Goal: Information Seeking & Learning: Find specific fact

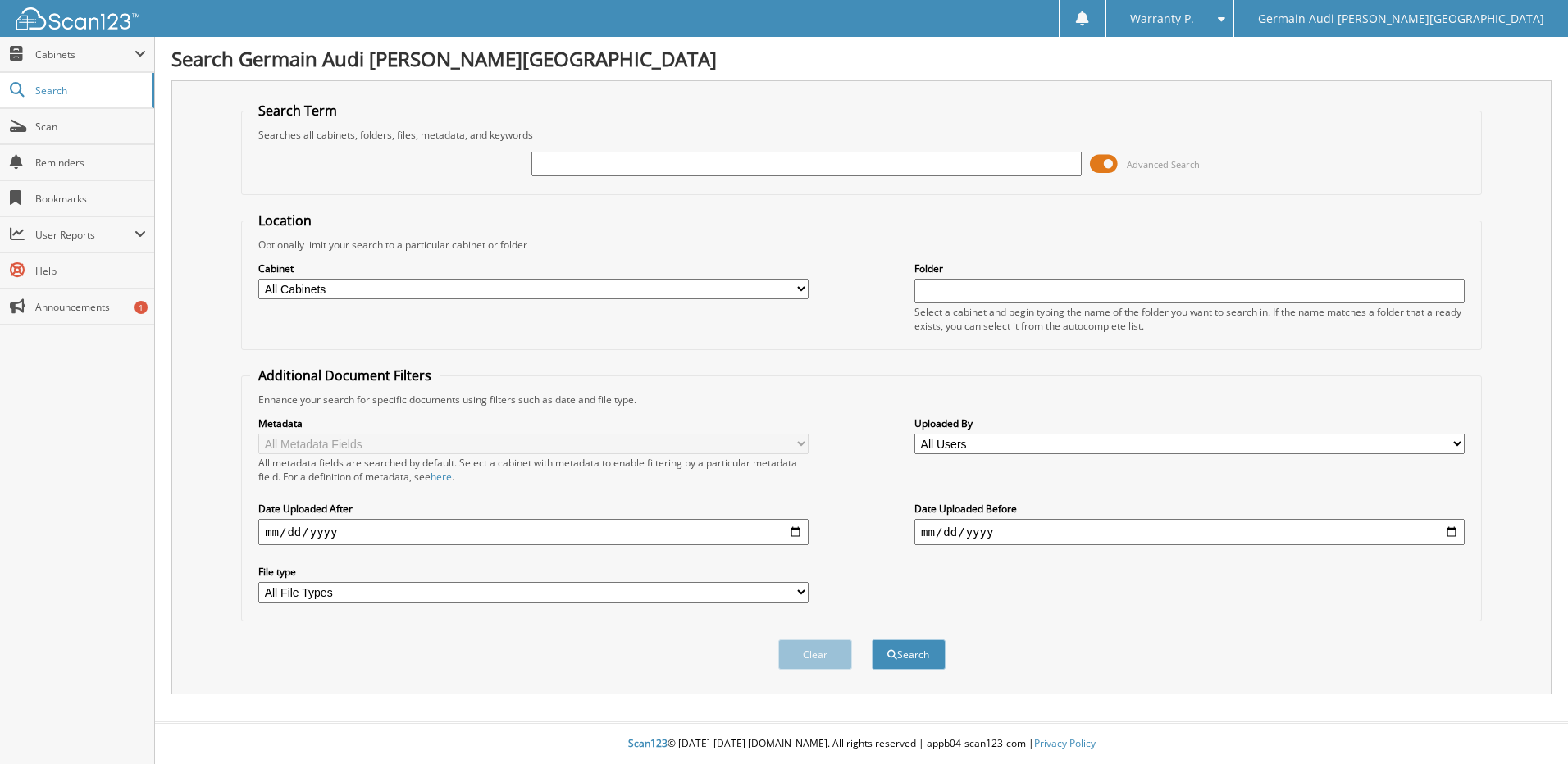
click at [594, 171] on input "text" at bounding box center [807, 164] width 551 height 25
type input "46857"
click at [872, 640] on button "Search" at bounding box center [909, 654] width 74 height 30
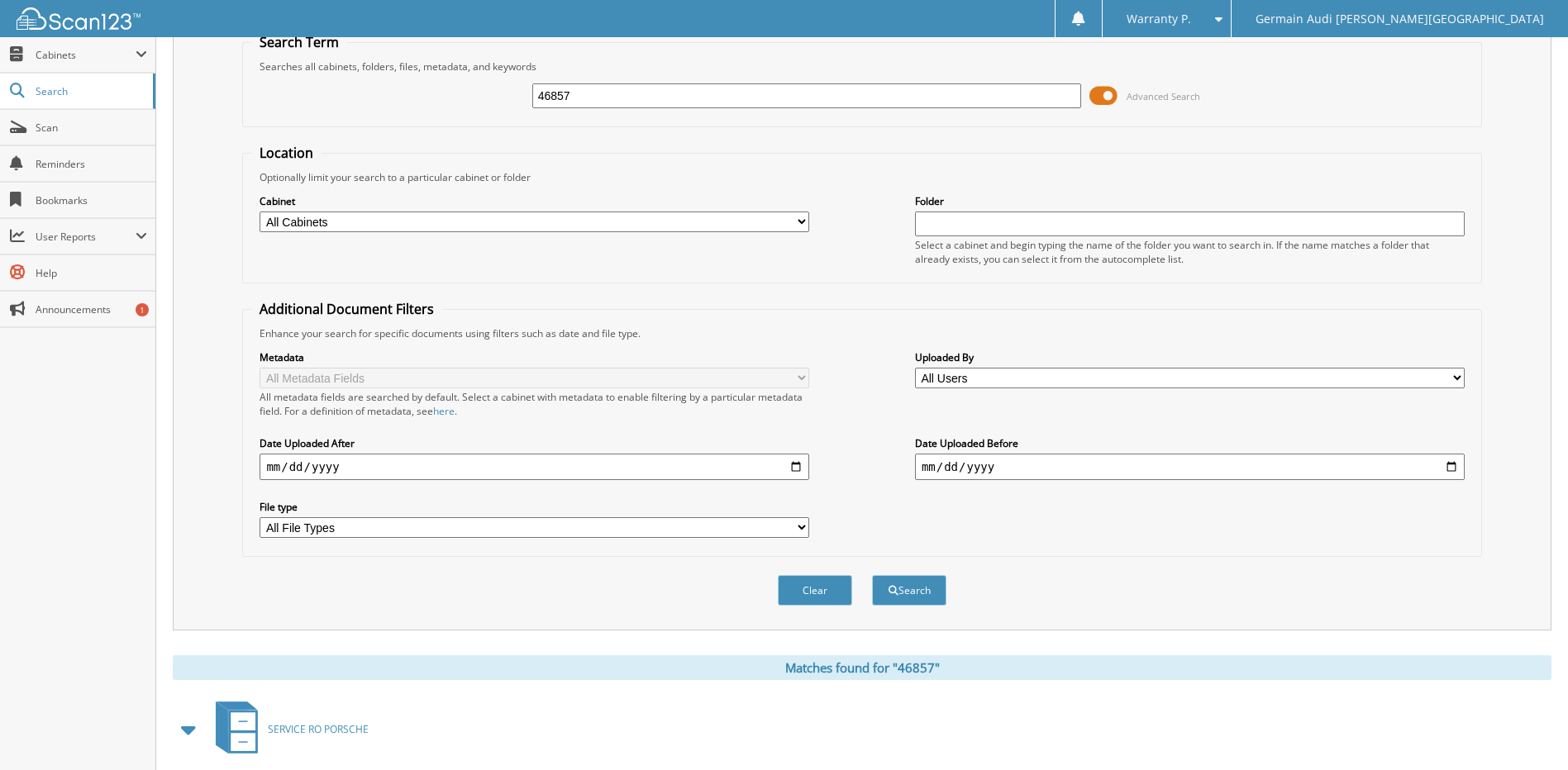
scroll to position [248, 0]
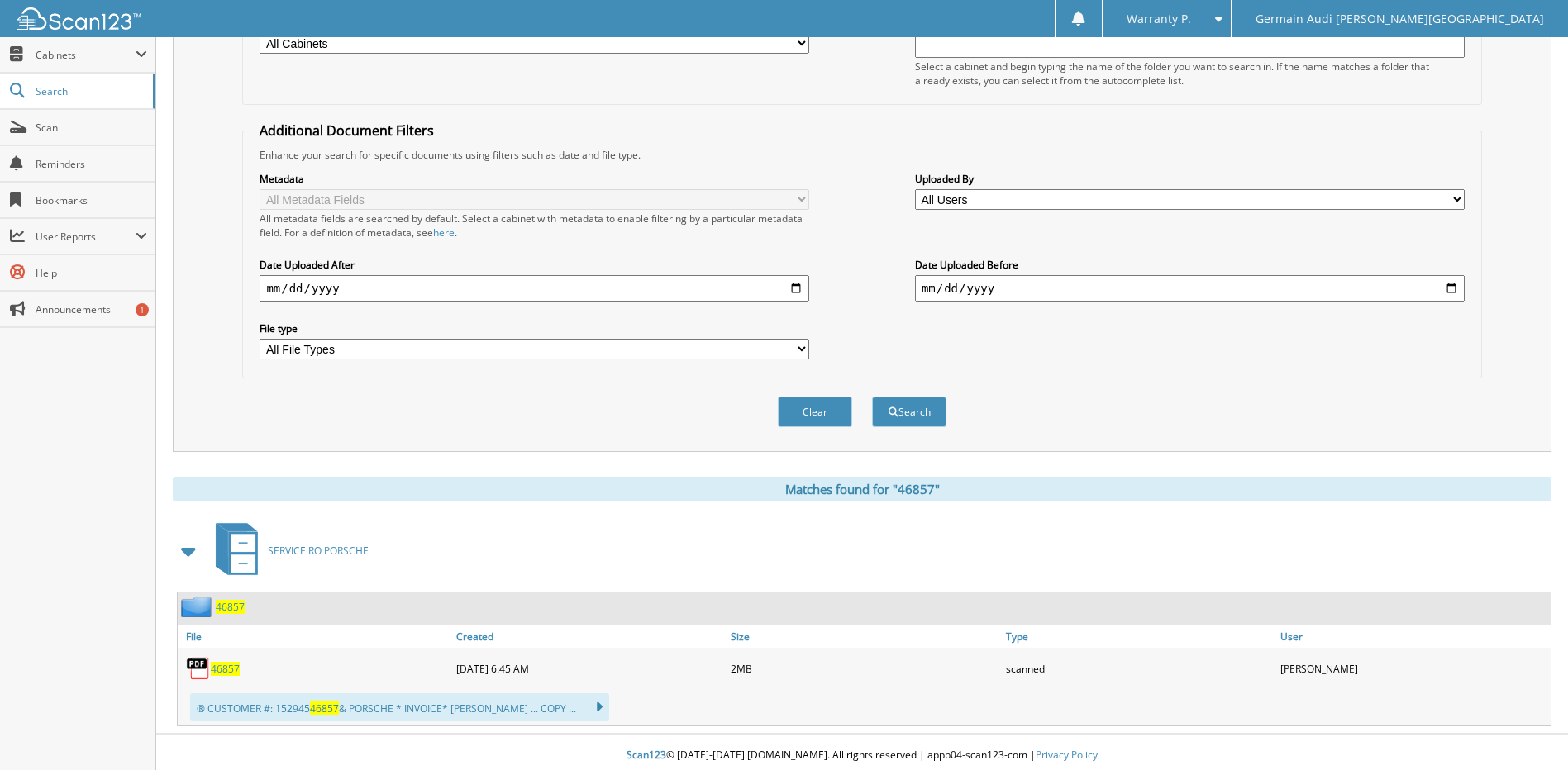
click at [230, 672] on span "46857" at bounding box center [225, 669] width 29 height 14
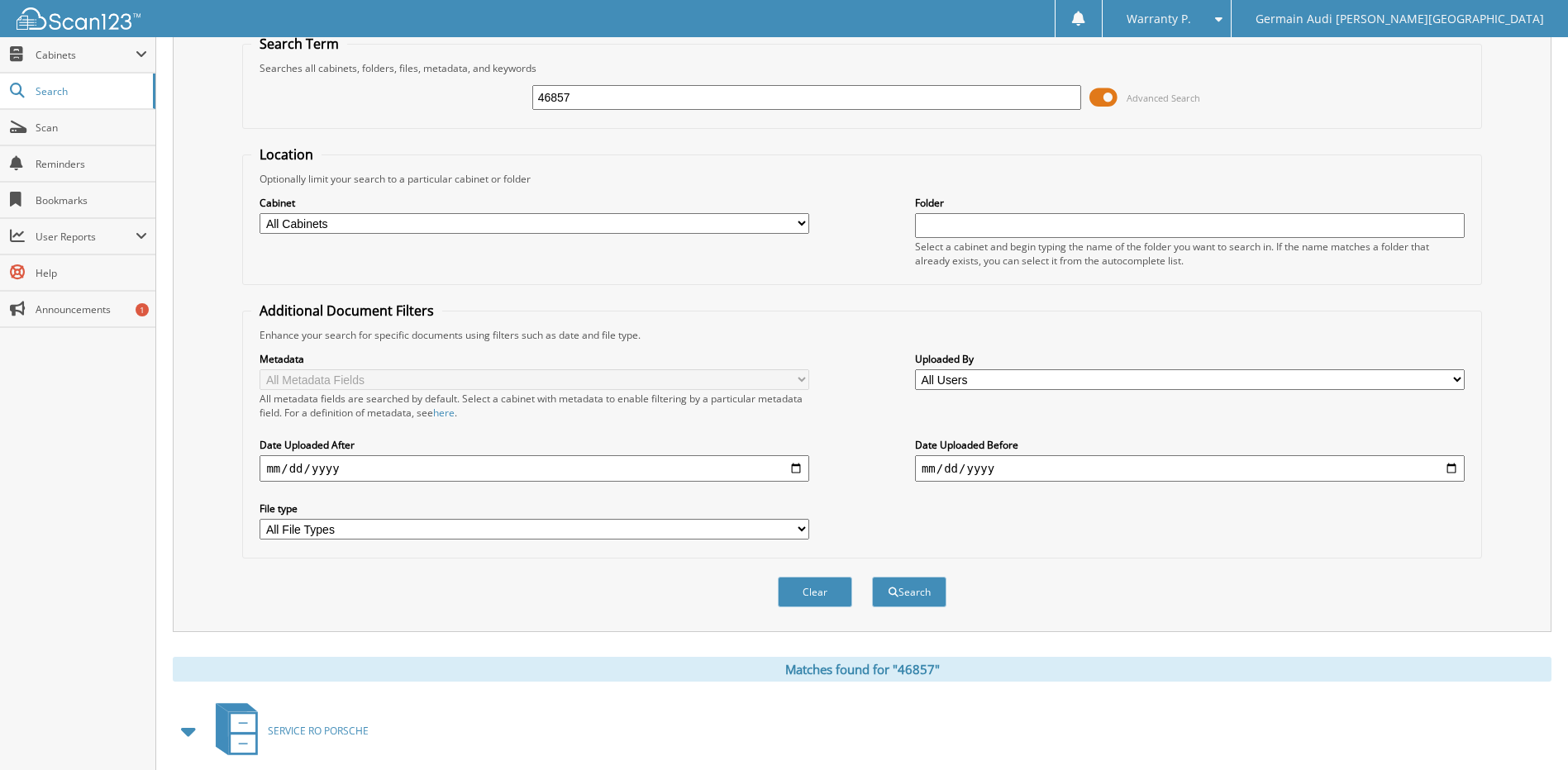
scroll to position [7, 0]
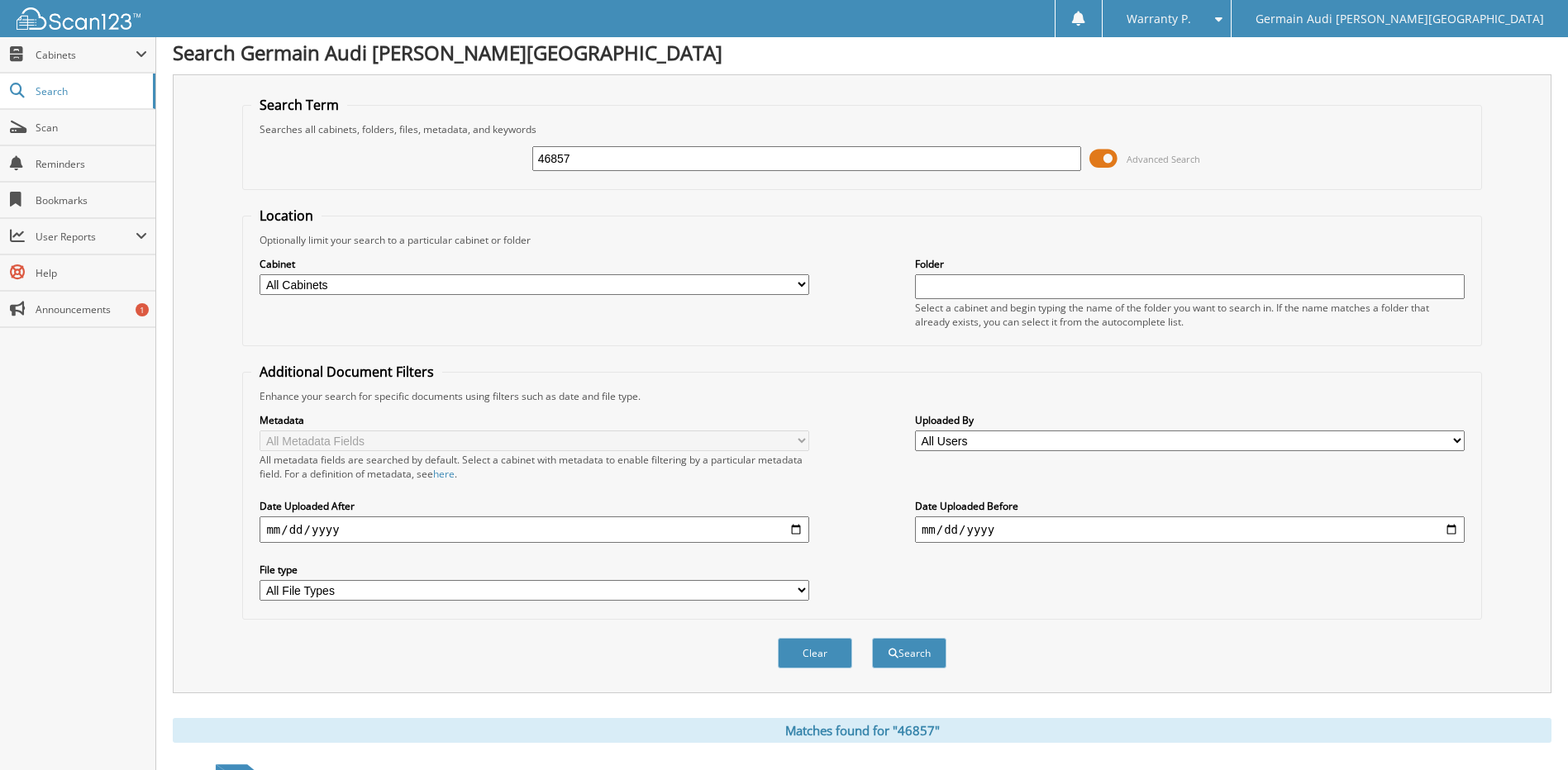
click at [595, 159] on input "46857" at bounding box center [807, 159] width 550 height 25
click at [595, 159] on input "46857" at bounding box center [807, 159] width 550 height 25
type input "46871"
click at [872, 638] on button "Search" at bounding box center [909, 653] width 75 height 31
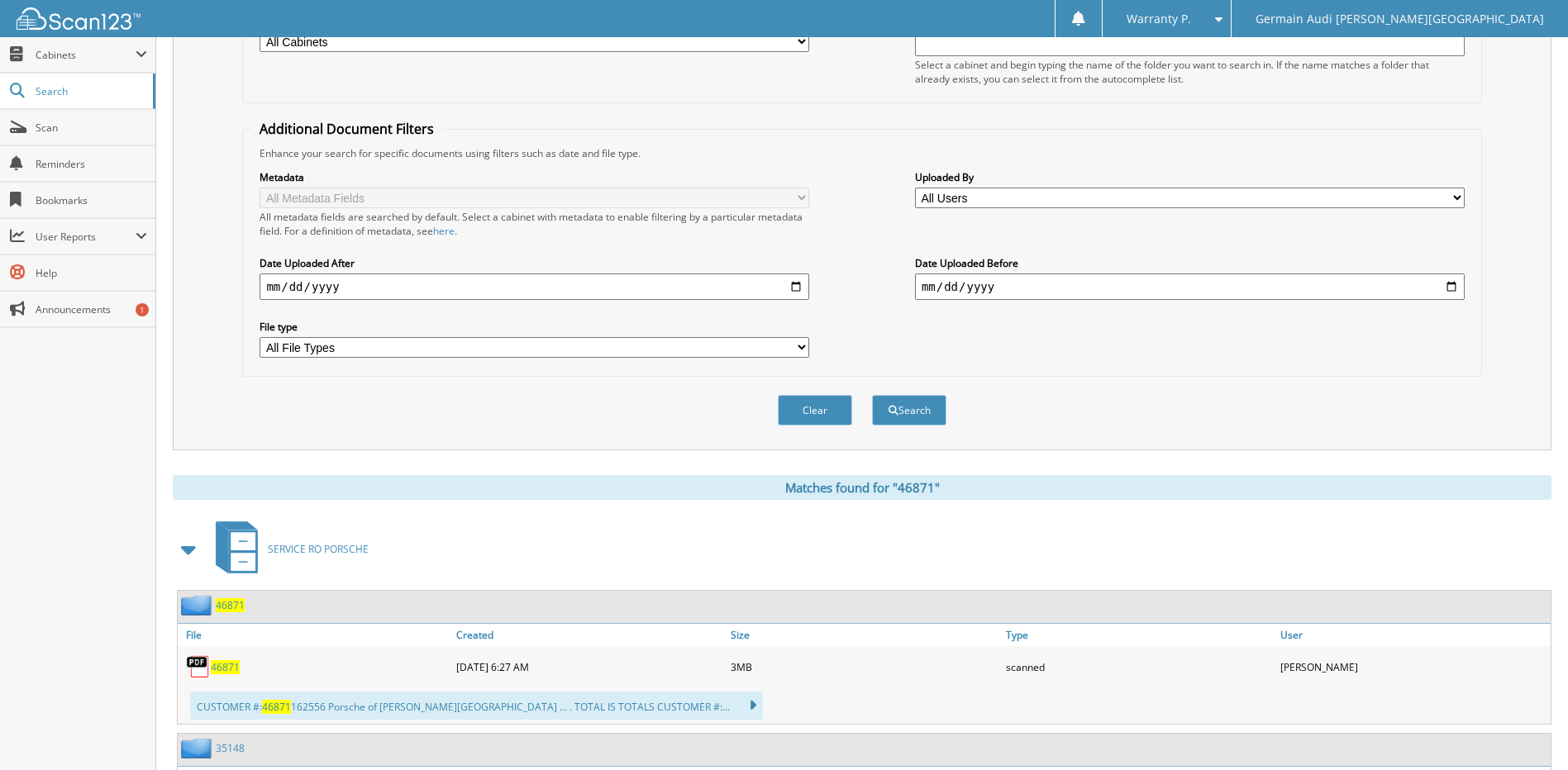
scroll to position [331, 0]
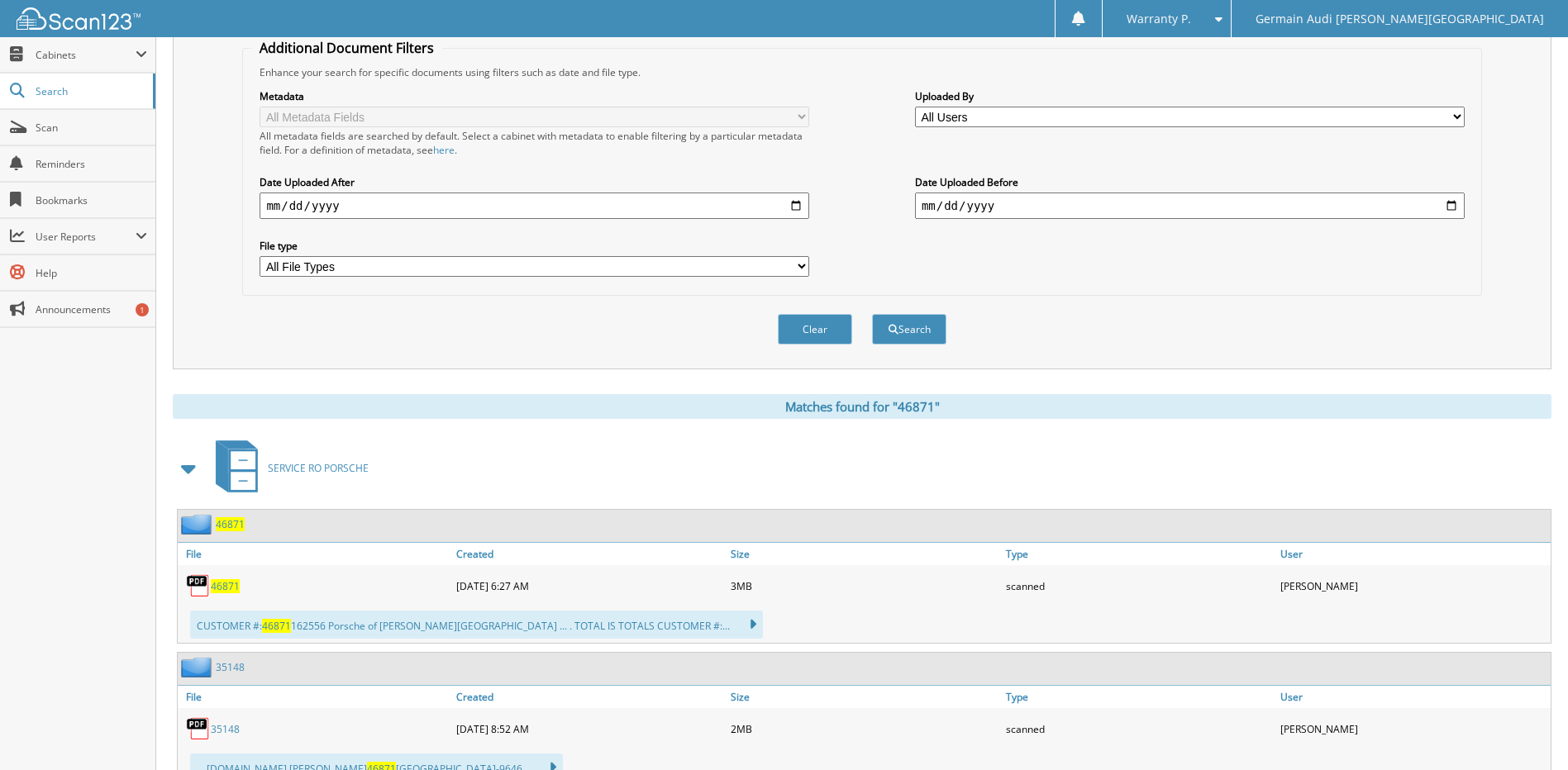
click at [234, 583] on span "46871" at bounding box center [225, 586] width 29 height 14
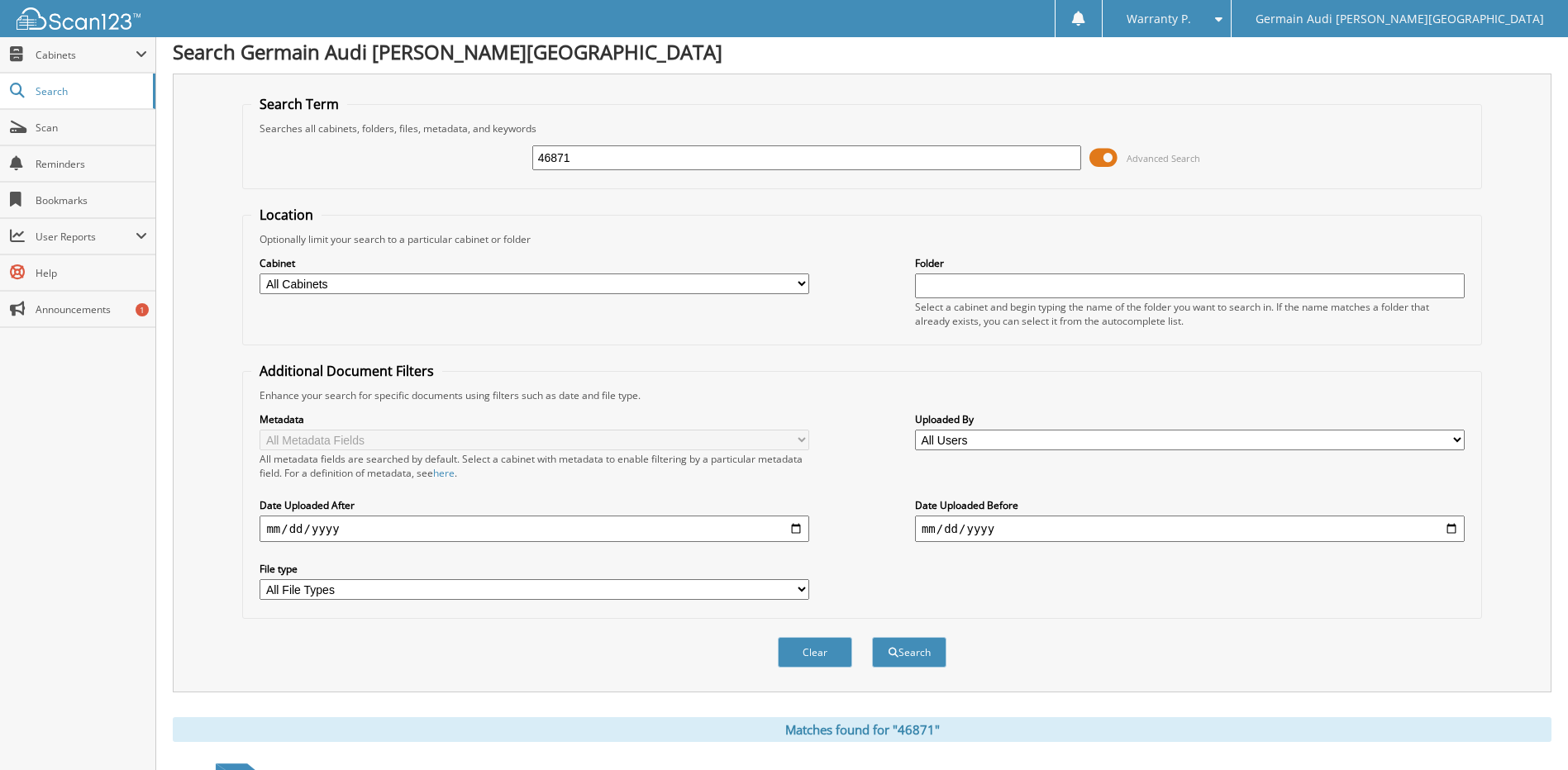
scroll to position [0, 0]
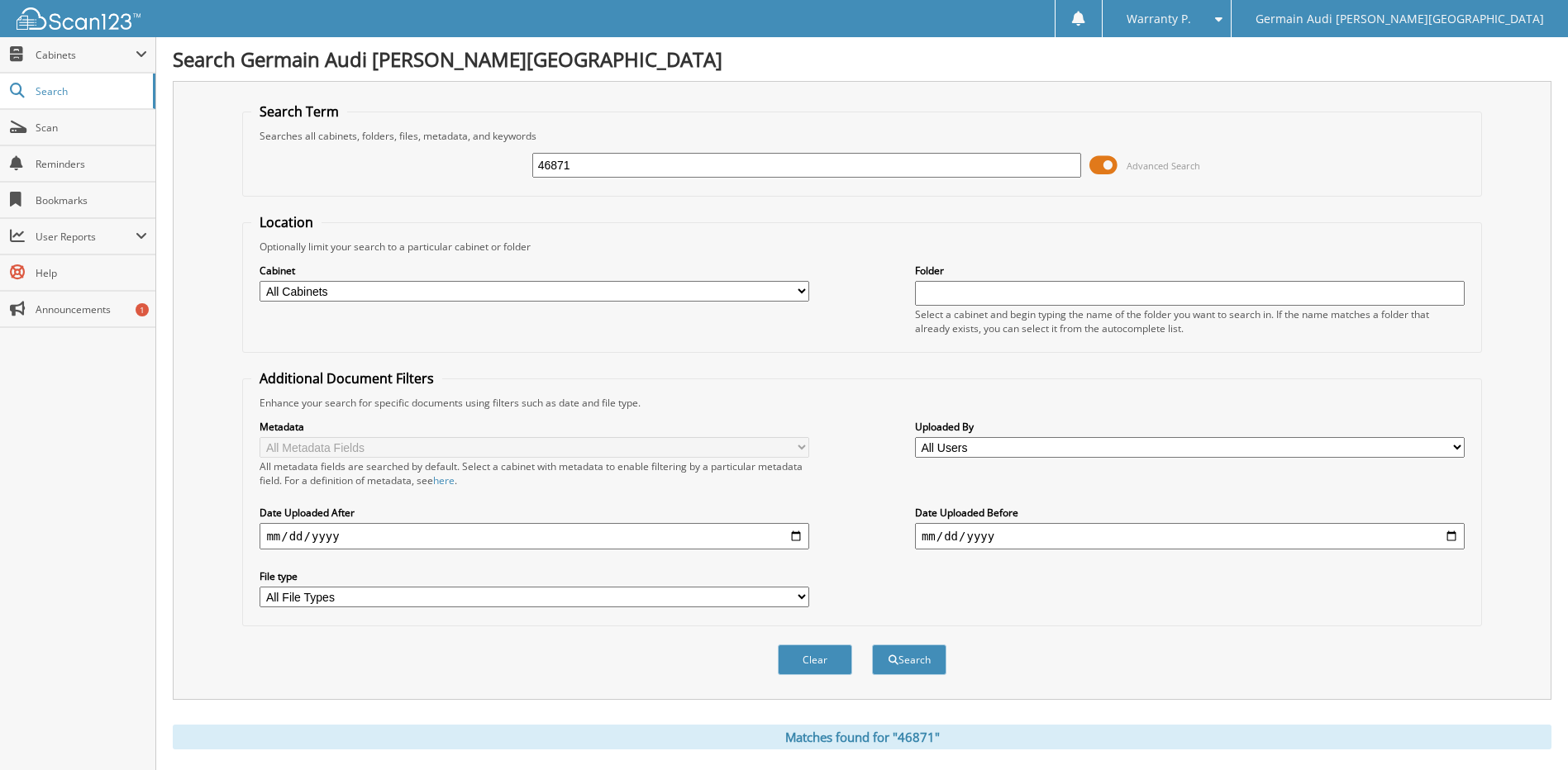
click at [610, 162] on input "46871" at bounding box center [807, 165] width 550 height 25
type input "46884"
click at [872, 645] on button "Search" at bounding box center [909, 660] width 75 height 31
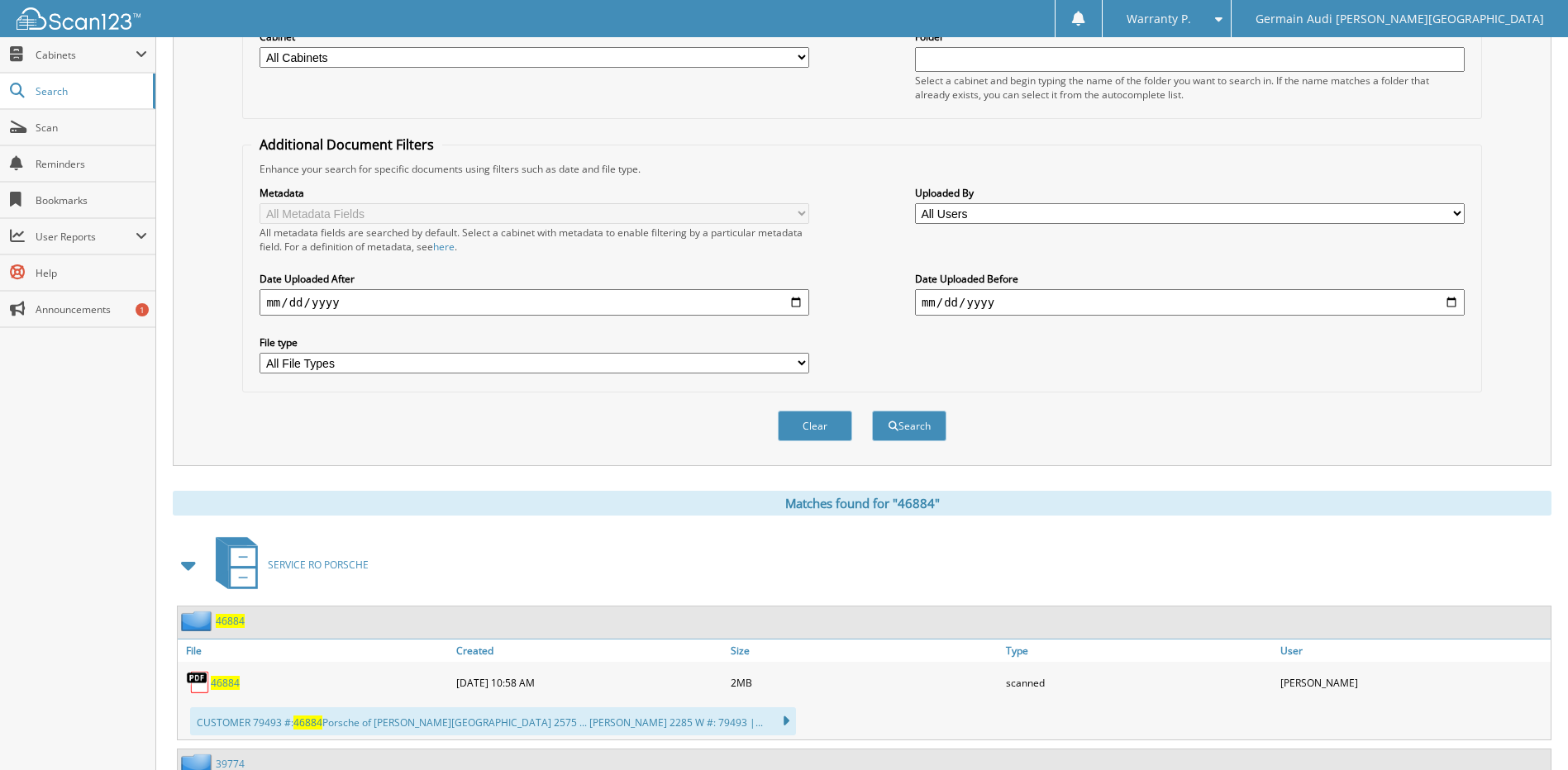
scroll to position [248, 0]
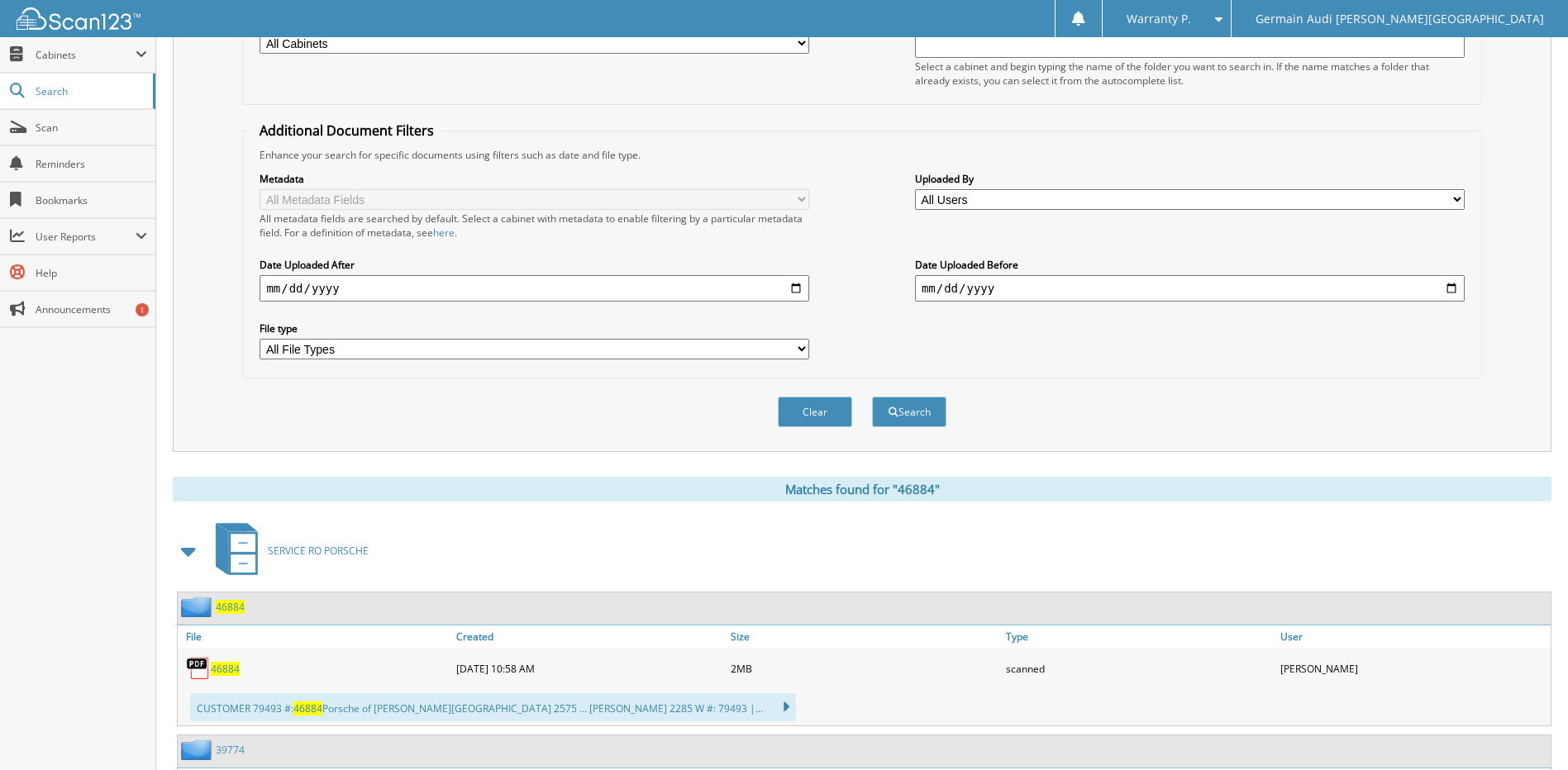
click at [213, 669] on span "46884" at bounding box center [225, 669] width 29 height 14
